Goal: Obtain resource: Obtain resource

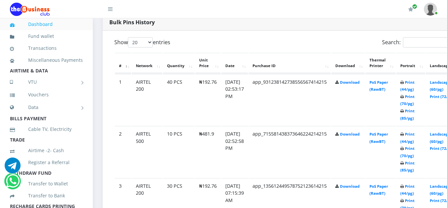
scroll to position [338, 0]
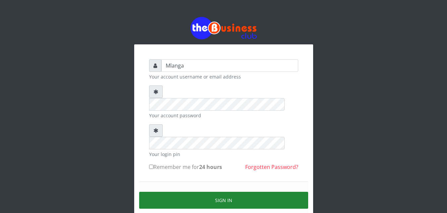
click at [223, 192] on button "Sign in" at bounding box center [223, 200] width 169 height 17
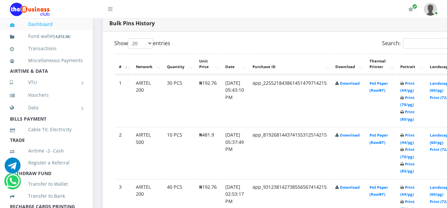
scroll to position [338, 0]
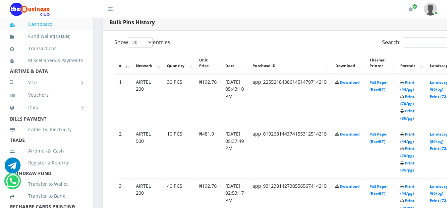
click at [415, 136] on link "Print (44/pg)" at bounding box center [408, 137] width 14 height 12
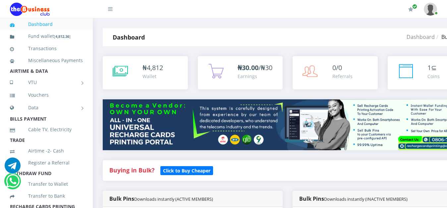
scroll to position [338, 0]
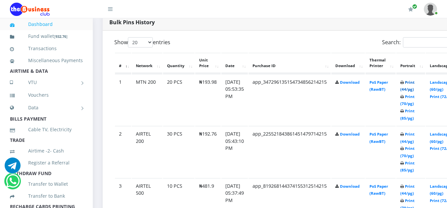
click at [415, 84] on link "Print (44/pg)" at bounding box center [408, 86] width 14 height 12
